Goal: Find specific page/section: Find specific page/section

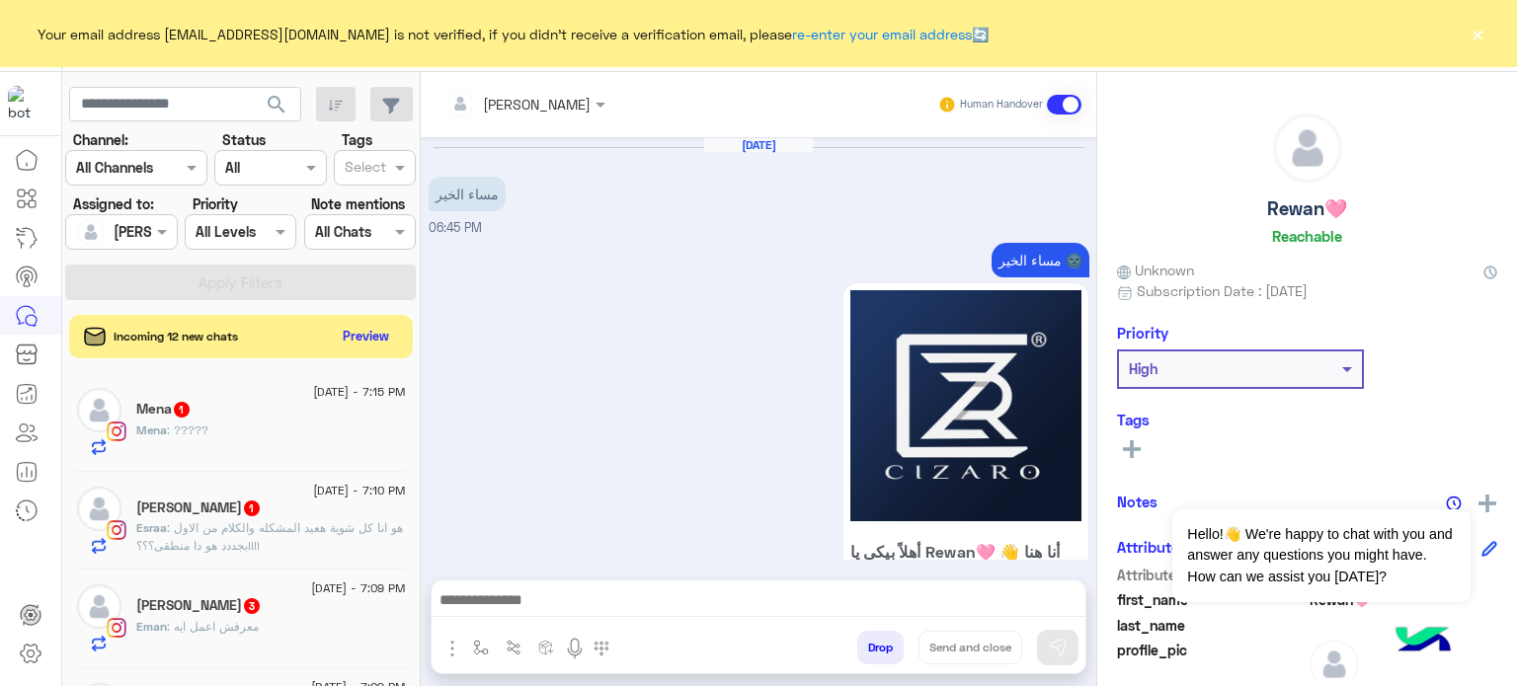
scroll to position [1256, 0]
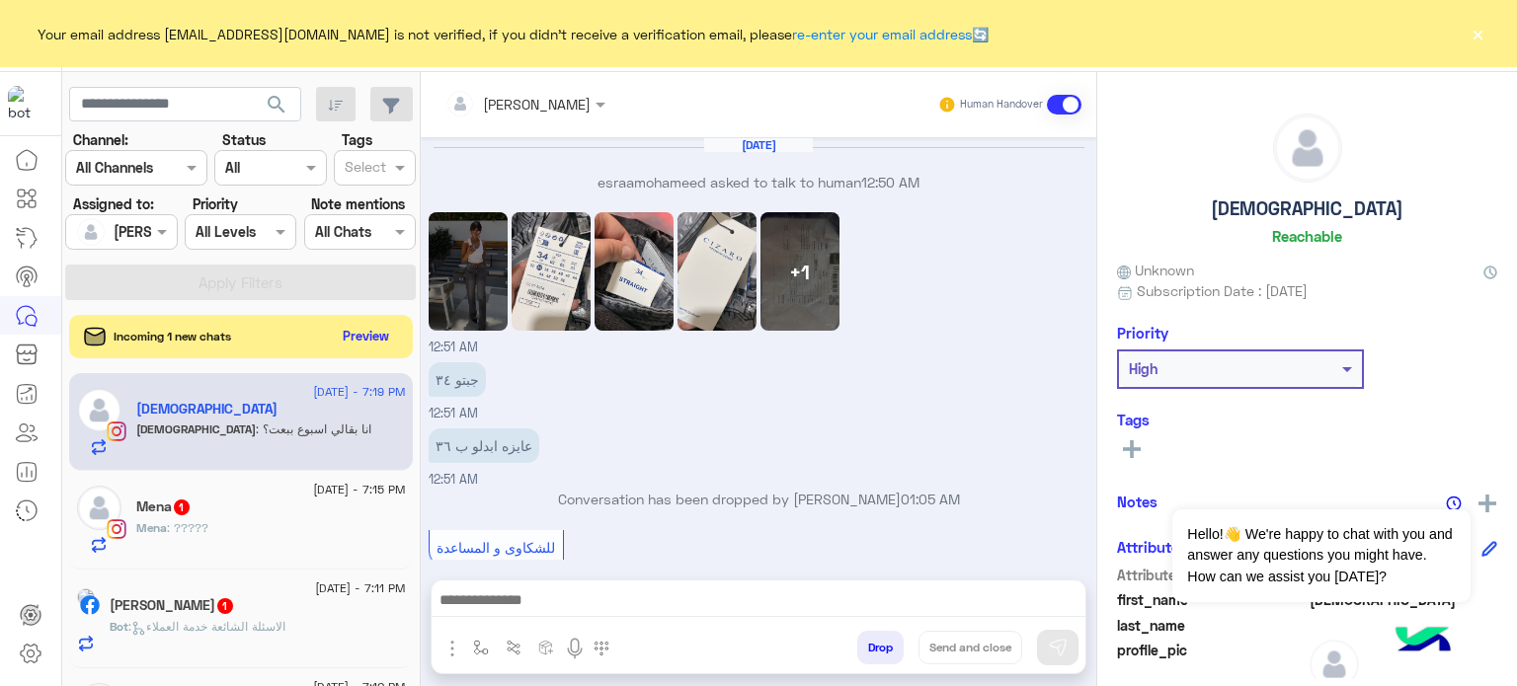
scroll to position [307, 0]
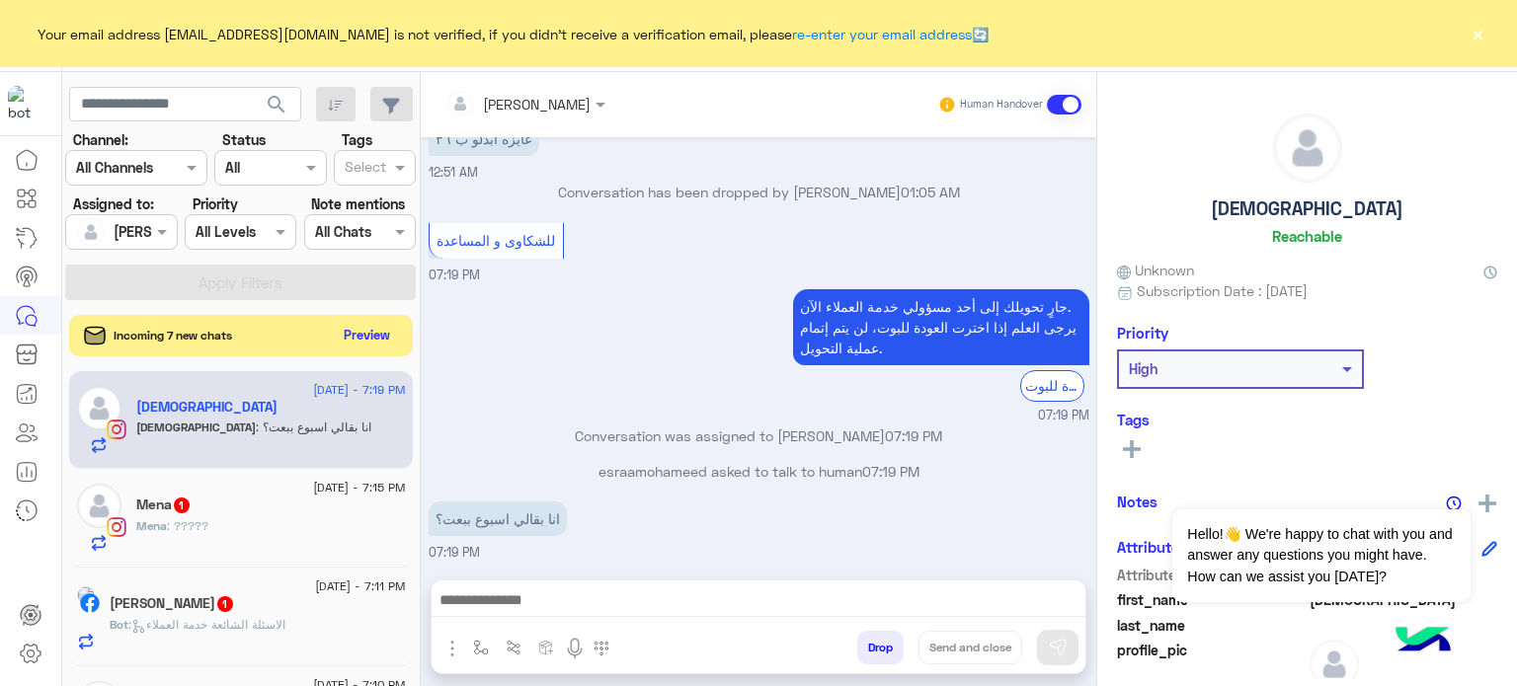
click at [363, 336] on button "Preview" at bounding box center [367, 335] width 61 height 27
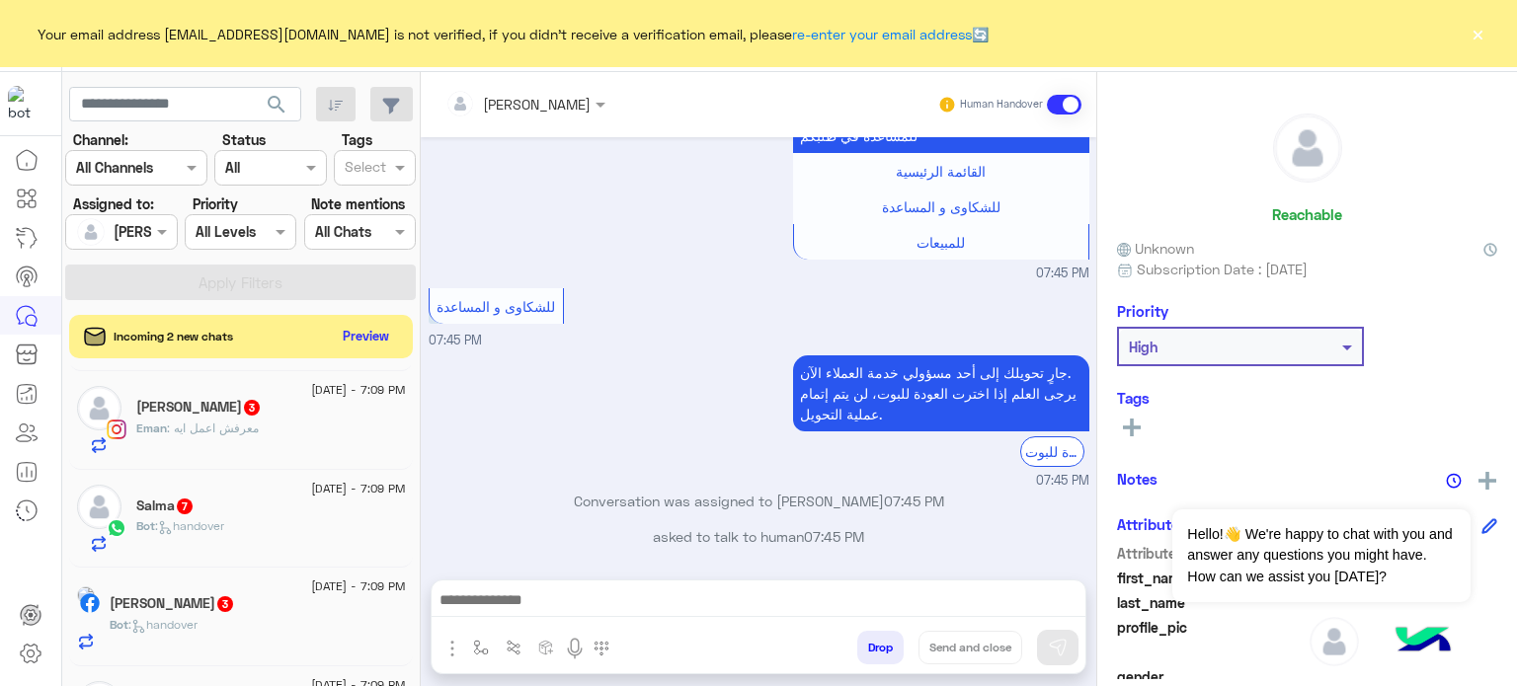
scroll to position [1000, 0]
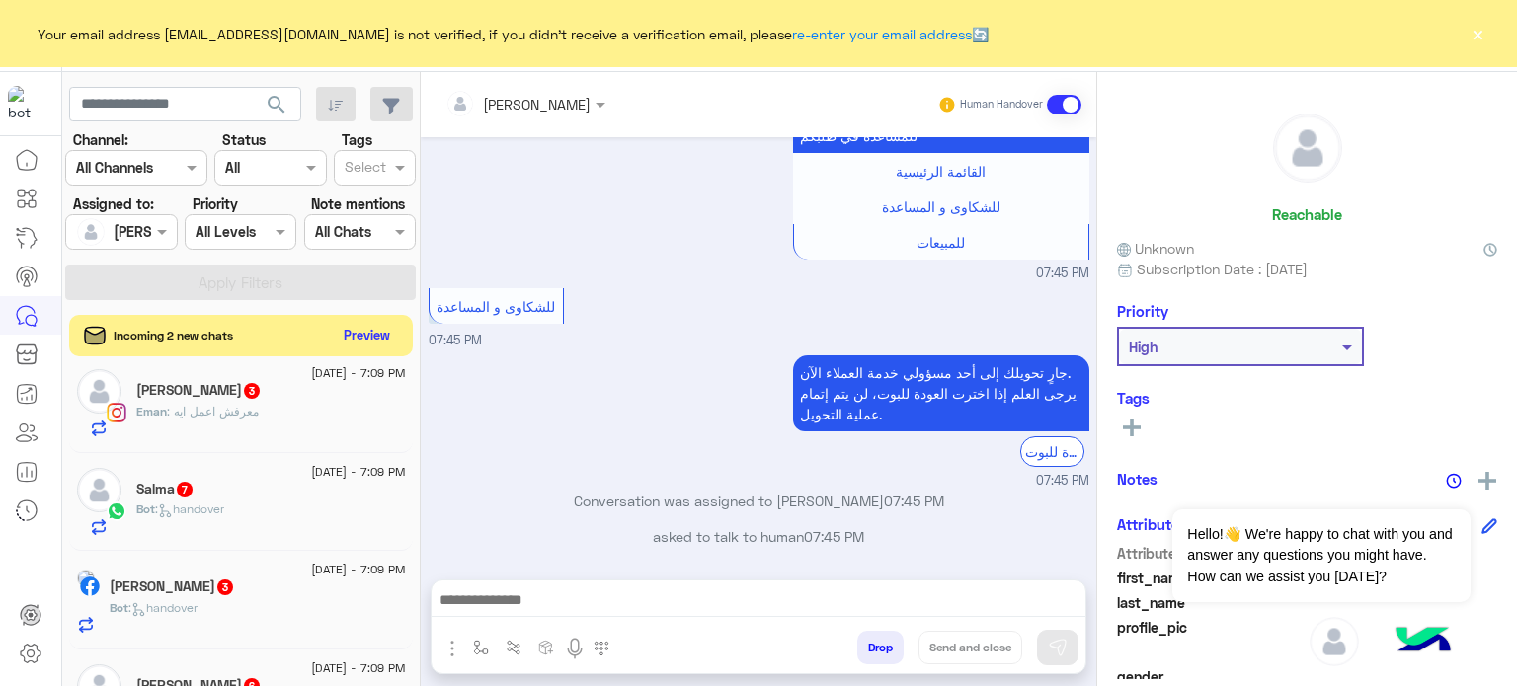
click at [382, 328] on button "Preview" at bounding box center [367, 335] width 61 height 27
